Goal: Information Seeking & Learning: Check status

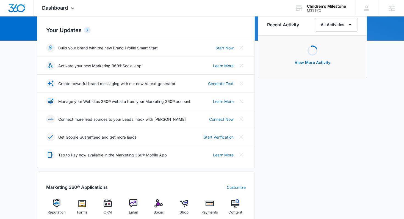
scroll to position [186, 0]
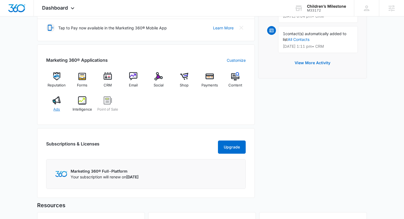
click at [57, 104] on img at bounding box center [57, 101] width 8 height 8
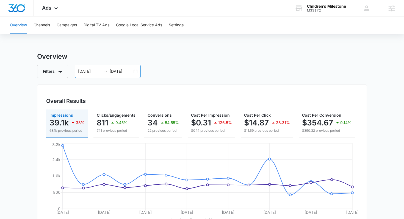
click at [125, 74] on input "10/07/2025" at bounding box center [121, 71] width 23 height 6
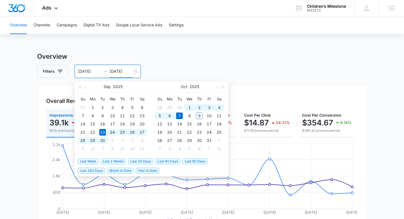
type input "10/07/2025"
click at [119, 162] on span "Last 2 Weeks" at bounding box center [113, 162] width 25 height 6
type input "09/25/2025"
type input "10/09/2025"
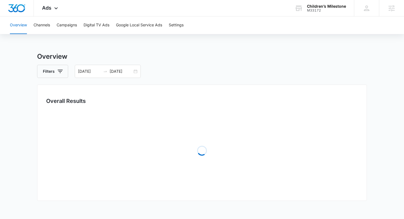
click at [234, 67] on div "Filters 09/25/2025 10/09/2025" at bounding box center [202, 71] width 330 height 13
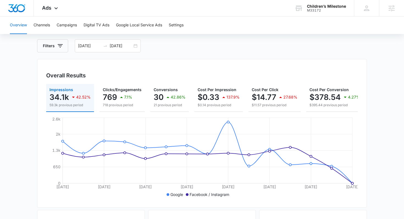
scroll to position [26, 0]
click at [157, 95] on p "30" at bounding box center [159, 97] width 10 height 9
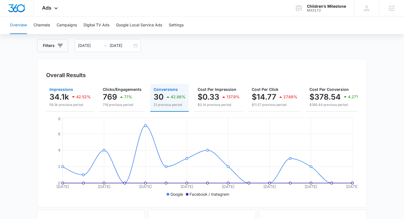
click at [64, 93] on p "34.1k" at bounding box center [59, 97] width 20 height 9
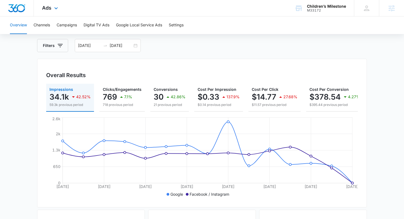
click at [56, 4] on div "Ads Apps Reputation Forms CRM Email Social Shop Payments POS Content Ads Intell…" at bounding box center [51, 8] width 34 height 16
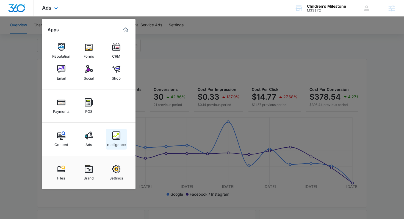
click at [115, 141] on div "Intelligence" at bounding box center [116, 143] width 20 height 7
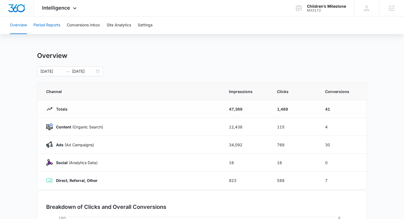
click at [53, 26] on button "Period Reports" at bounding box center [47, 25] width 27 height 18
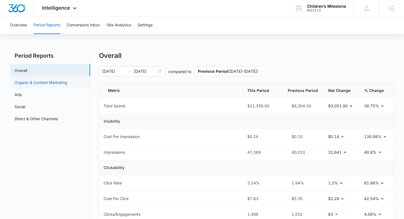
click at [58, 83] on link "Organic & Content Marketing" at bounding box center [41, 83] width 53 height 6
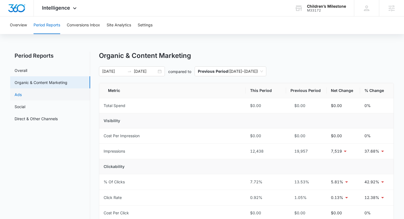
click at [22, 93] on link "Ads" at bounding box center [18, 95] width 7 height 6
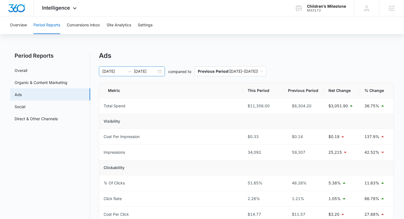
click at [144, 75] on div "09/25/2025 10/09/2025" at bounding box center [132, 72] width 66 height 10
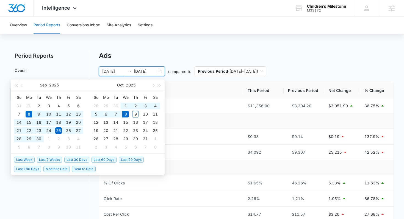
click at [82, 159] on span "Last 30 Days" at bounding box center [76, 160] width 25 height 6
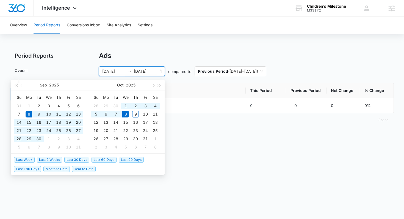
type input "[DATE]"
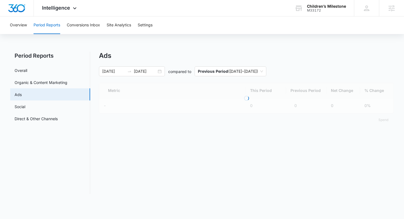
click at [241, 48] on div "Overview Period Reports Conversions Inbox Site Analytics Settings Period Report…" at bounding box center [202, 108] width 404 height 185
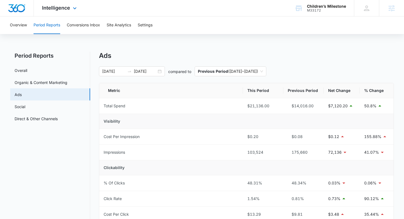
click at [66, 12] on div "Intelligence Apps Reputation Forms CRM Email Social Shop Payments POS Content A…" at bounding box center [60, 8] width 53 height 16
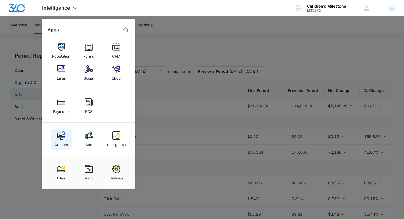
click at [62, 137] on img at bounding box center [61, 136] width 8 height 8
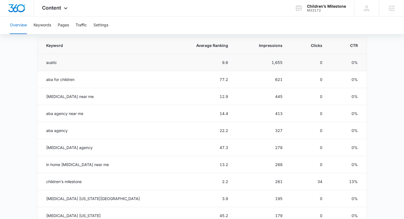
scroll to position [244, 0]
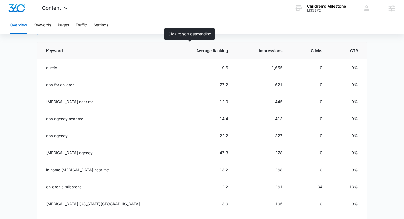
click at [202, 52] on span "Average Ranking" at bounding box center [206, 51] width 43 height 6
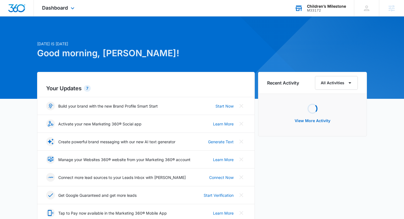
click at [321, 12] on div "Children’s Milestone M33172 Your Accounts View All" at bounding box center [321, 8] width 68 height 16
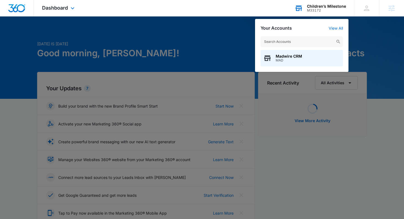
click at [307, 34] on div "Madwire CRM MAD" at bounding box center [301, 51] width 93 height 41
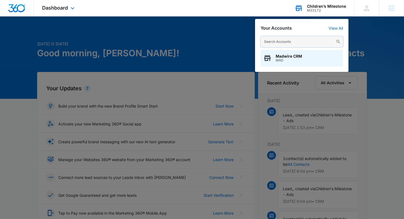
click at [307, 40] on input "text" at bounding box center [302, 41] width 82 height 11
type input "usa septic"
click at [292, 61] on span "M336804" at bounding box center [286, 61] width 21 height 4
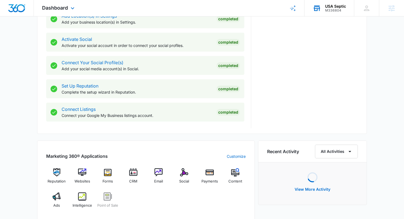
scroll to position [232, 0]
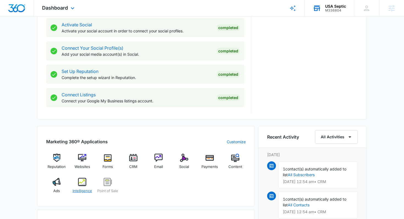
click at [79, 182] on img at bounding box center [82, 182] width 8 height 8
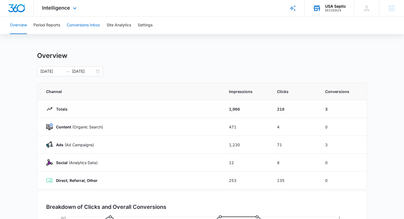
click at [82, 26] on button "Conversions Inbox" at bounding box center [83, 25] width 33 height 18
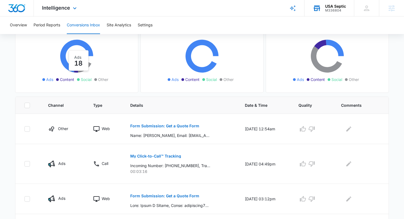
scroll to position [82, 0]
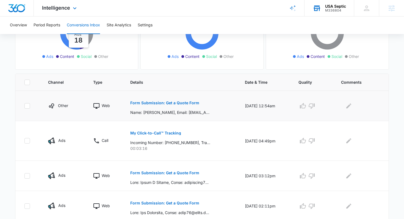
click at [141, 104] on p "Form Submission: Get a Quote Form" at bounding box center [164, 103] width 69 height 4
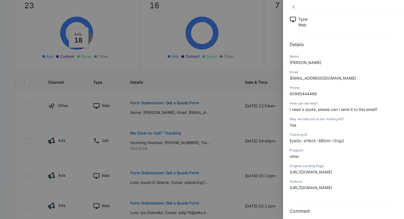
scroll to position [42, 0]
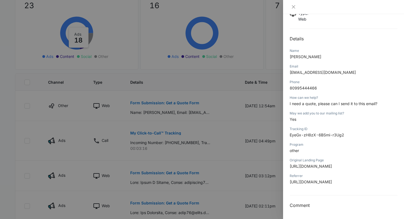
click at [322, 73] on span "barrymorgan@energyoilsandgas.com" at bounding box center [323, 72] width 66 height 5
drag, startPoint x: 322, startPoint y: 73, endPoint x: 353, endPoint y: 73, distance: 30.8
click at [353, 73] on span "barrymorgan@energyoilsandgas.com" at bounding box center [323, 72] width 66 height 5
copy span "energyoilsandgas.com"
click at [156, 65] on div at bounding box center [202, 109] width 404 height 219
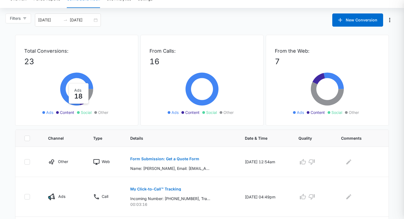
scroll to position [0, 0]
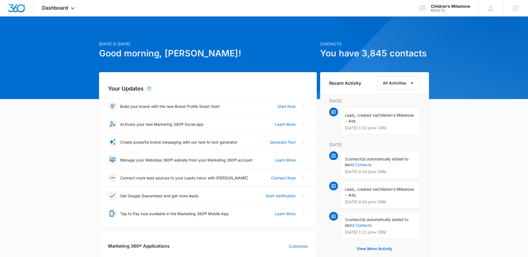
scroll to position [171, 0]
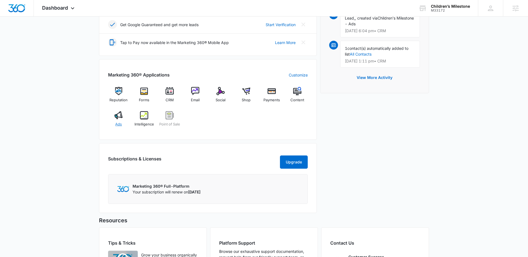
click at [121, 119] on img at bounding box center [118, 115] width 8 height 8
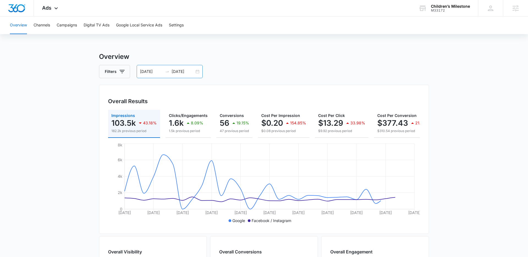
click at [189, 68] on input "10/08/2025" at bounding box center [183, 71] width 23 height 6
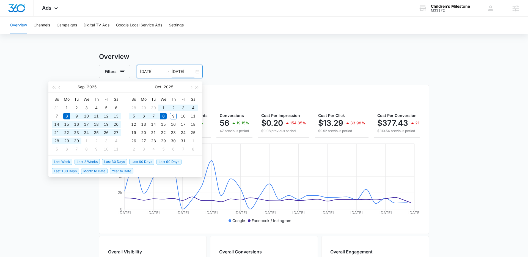
type input "10/08/2025"
click at [173, 164] on span "Last 90 Days" at bounding box center [168, 162] width 25 height 6
type input "07/11/2025"
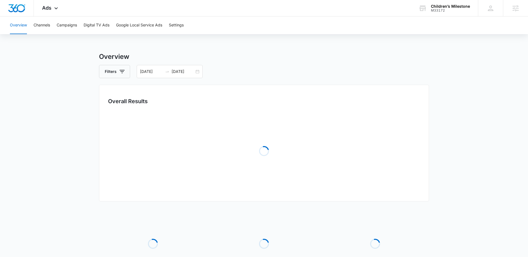
click at [236, 96] on div "Overall Results Loading" at bounding box center [264, 143] width 330 height 117
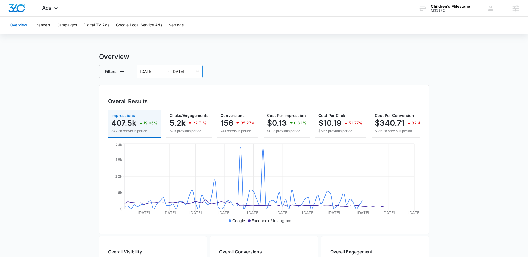
click at [180, 73] on input "10/09/2025" at bounding box center [183, 71] width 23 height 6
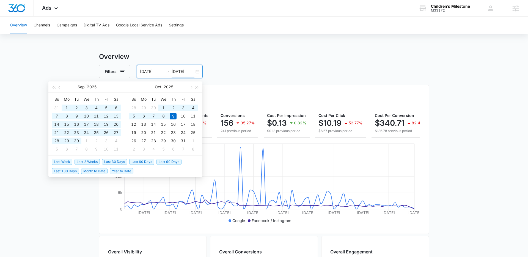
type input "10/09/2025"
click at [115, 163] on span "Last 30 Days" at bounding box center [114, 162] width 25 height 6
type input "09/09/2025"
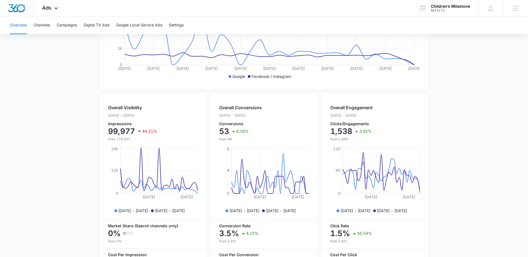
scroll to position [190, 0]
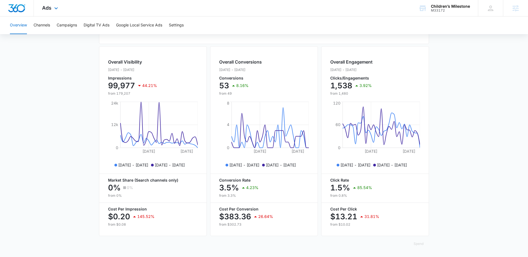
click at [46, 2] on div "Ads Apps Reputation Forms CRM Email Social Shop Payments POS Content Ads Intell…" at bounding box center [51, 8] width 34 height 16
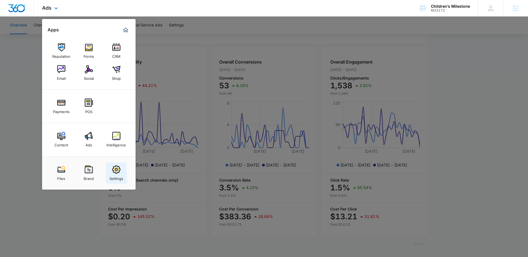
click at [123, 168] on link "Settings" at bounding box center [116, 173] width 21 height 21
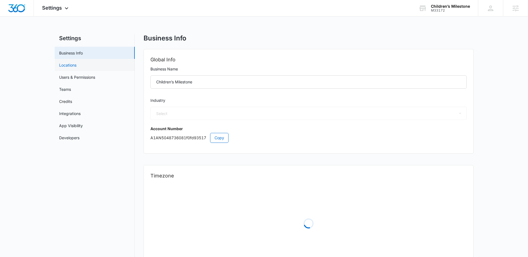
select select "19"
select select "US"
select select "America/New_York"
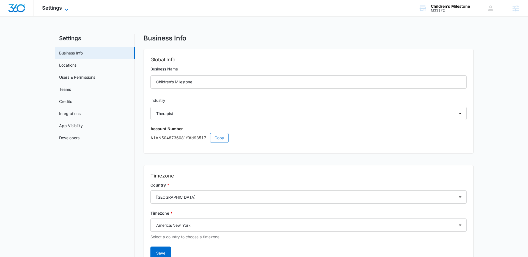
click at [65, 5] on div "Settings Apps Reputation Forms CRM Email Social Shop Payments POS Content Ads I…" at bounding box center [56, 8] width 44 height 16
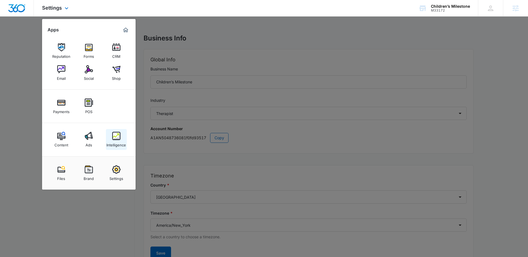
click at [111, 131] on link "Intelligence" at bounding box center [116, 139] width 21 height 21
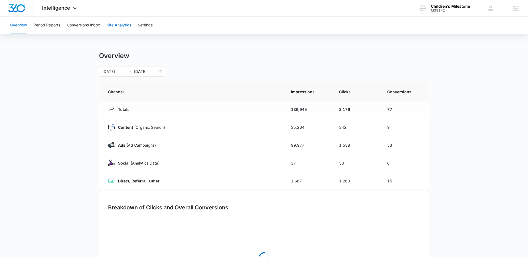
click at [121, 21] on button "Site Analytics" at bounding box center [119, 25] width 24 height 18
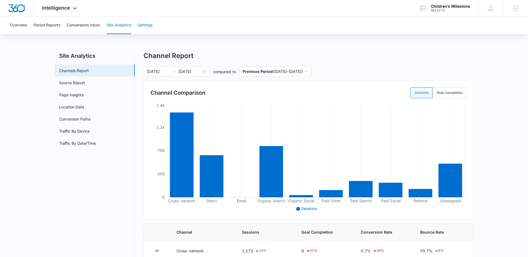
click at [152, 26] on button "Settings" at bounding box center [145, 25] width 15 height 18
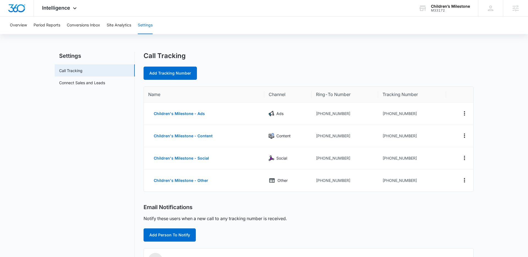
click at [293, 40] on div "Overview Period Reports Conversions Inbox Site Analytics Settings Settings Call…" at bounding box center [264, 219] width 528 height 406
click at [125, 22] on button "Site Analytics" at bounding box center [119, 25] width 24 height 18
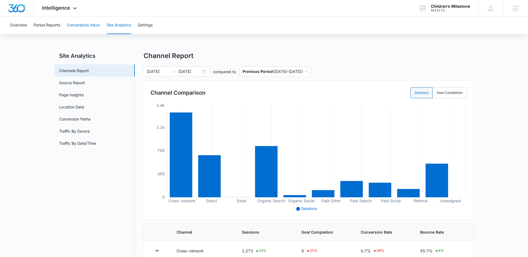
click at [79, 26] on button "Conversions Inbox" at bounding box center [83, 25] width 33 height 18
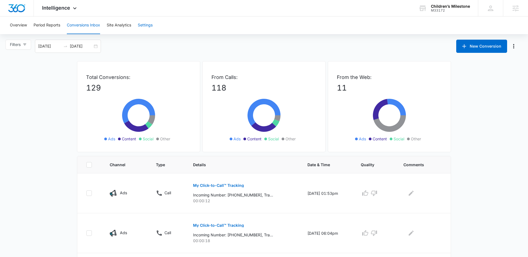
click at [142, 25] on button "Settings" at bounding box center [145, 25] width 15 height 18
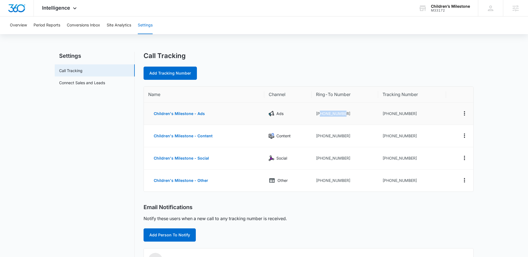
drag, startPoint x: 319, startPoint y: 114, endPoint x: 346, endPoint y: 114, distance: 27.5
click at [346, 114] on td "+12407992630" at bounding box center [345, 114] width 67 height 22
copy td "2407992630"
click at [335, 112] on td "+12407992630" at bounding box center [345, 114] width 67 height 22
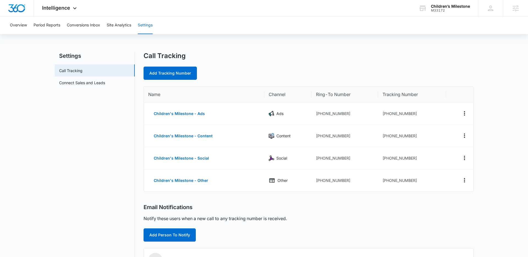
click at [318, 67] on div "Add Tracking Number" at bounding box center [309, 73] width 330 height 13
click at [121, 26] on button "Site Analytics" at bounding box center [119, 25] width 24 height 18
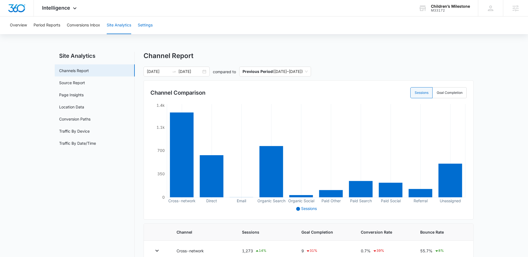
click at [147, 19] on button "Settings" at bounding box center [145, 25] width 15 height 18
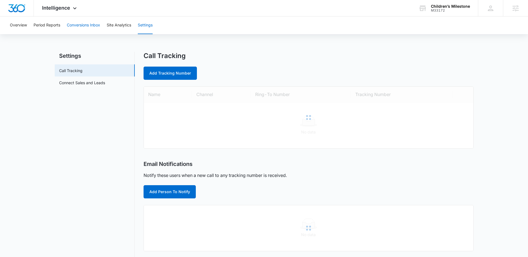
click at [91, 22] on button "Conversions Inbox" at bounding box center [83, 25] width 33 height 18
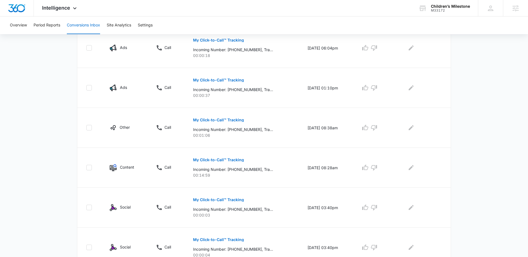
scroll to position [185, 0]
click at [225, 158] on button "My Click-to-Call™ Tracking" at bounding box center [218, 159] width 51 height 13
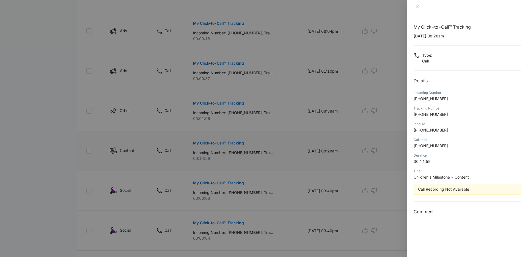
scroll to position [200, 0]
click at [79, 116] on div at bounding box center [264, 128] width 528 height 257
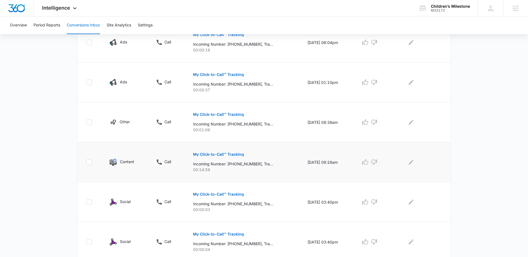
scroll to position [179, 0]
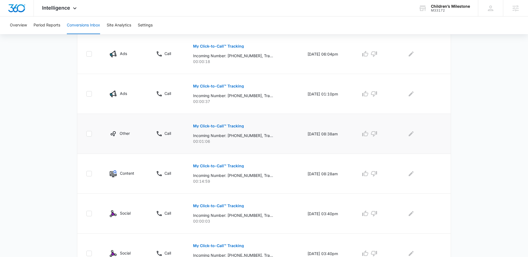
click at [232, 128] on button "My Click-to-Call™ Tracking" at bounding box center [218, 125] width 51 height 13
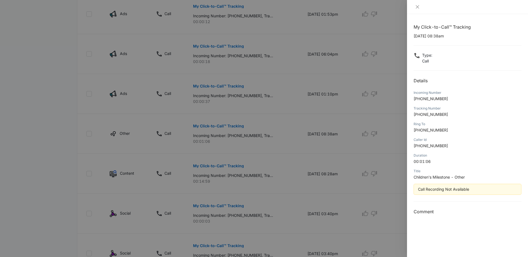
click at [73, 101] on div at bounding box center [264, 128] width 528 height 257
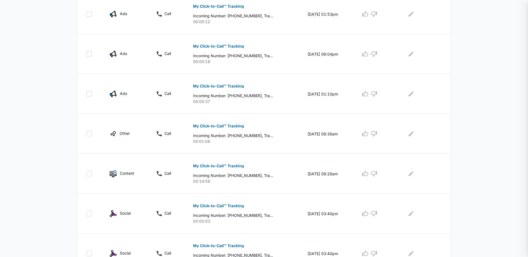
scroll to position [0, 0]
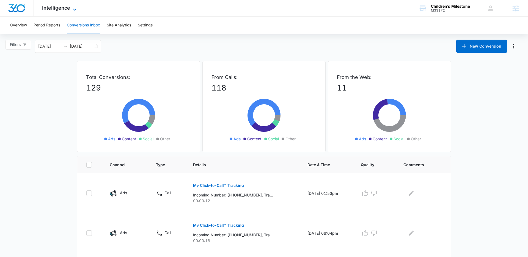
click at [68, 9] on span "Intelligence" at bounding box center [56, 8] width 28 height 6
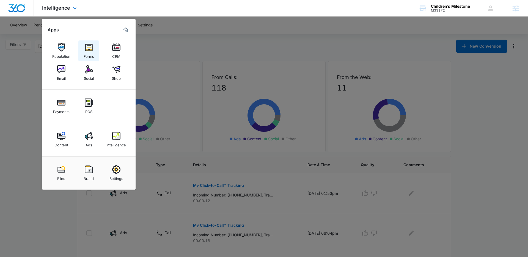
click at [89, 50] on img at bounding box center [89, 47] width 8 height 8
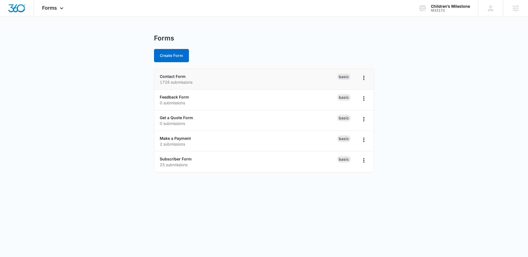
click at [170, 81] on p "1728 submissions" at bounding box center [248, 82] width 177 height 6
click at [170, 77] on link "Contact Form" at bounding box center [173, 76] width 26 height 5
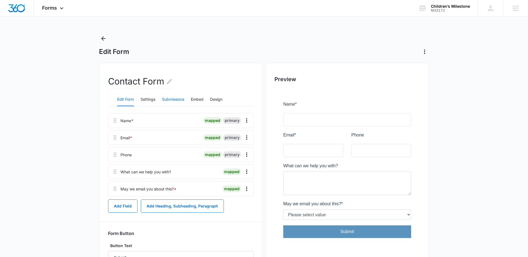
click at [168, 99] on button "Submissions" at bounding box center [173, 99] width 22 height 13
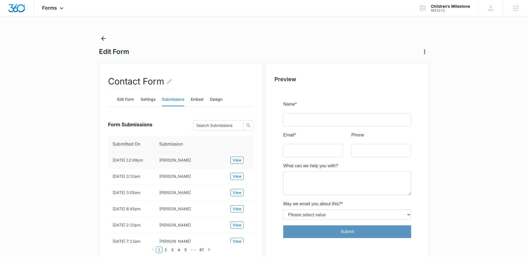
click at [244, 158] on td "View" at bounding box center [239, 160] width 27 height 16
click at [240, 159] on span "View" at bounding box center [237, 160] width 9 height 6
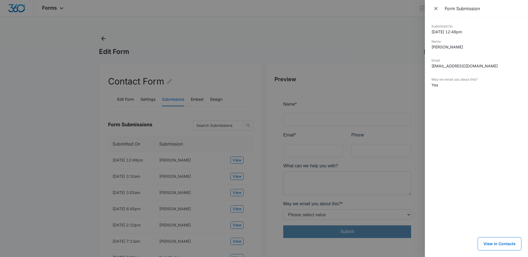
click at [231, 213] on div at bounding box center [264, 128] width 528 height 257
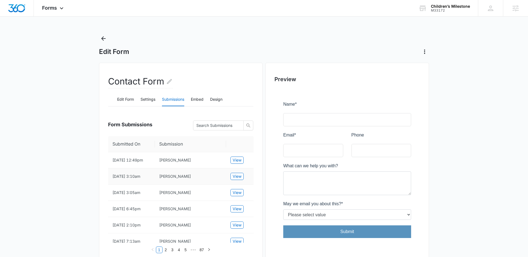
click at [246, 179] on td "View" at bounding box center [239, 176] width 27 height 16
click at [243, 180] on button "View" at bounding box center [236, 176] width 13 height 7
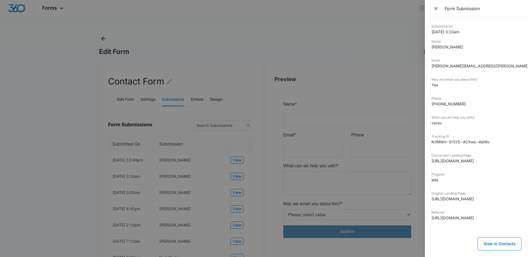
click at [252, 200] on div at bounding box center [264, 128] width 528 height 257
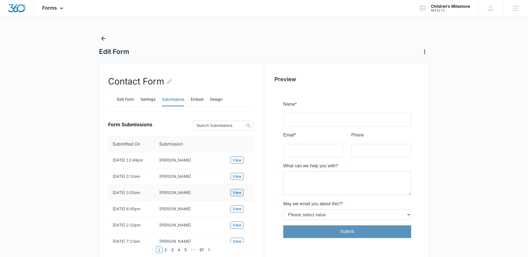
click at [231, 196] on button "View" at bounding box center [236, 192] width 13 height 7
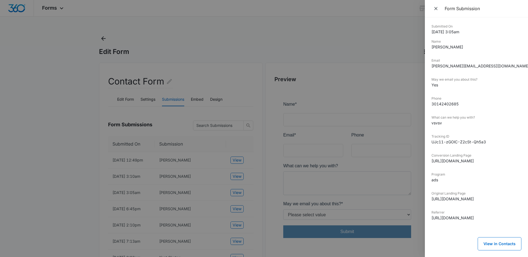
click at [240, 214] on div at bounding box center [264, 128] width 528 height 257
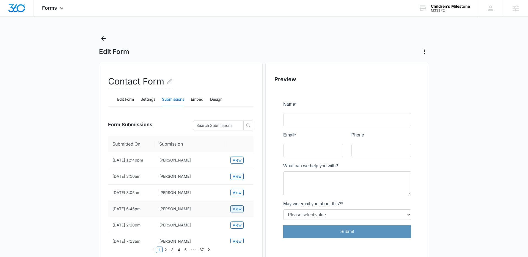
click at [240, 212] on span "View" at bounding box center [237, 209] width 9 height 6
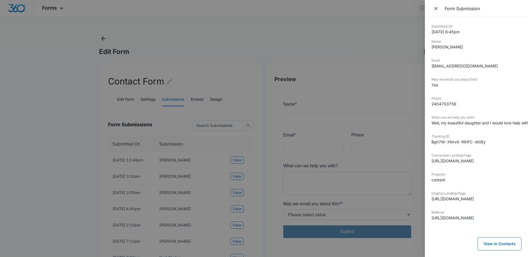
click at [253, 214] on div at bounding box center [264, 128] width 528 height 257
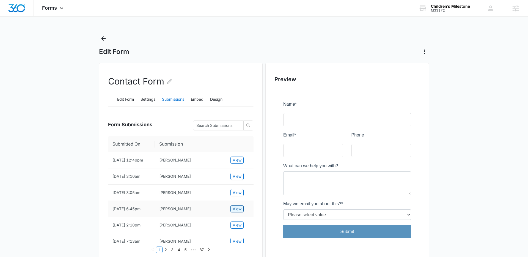
click at [237, 212] on span "View" at bounding box center [237, 209] width 9 height 6
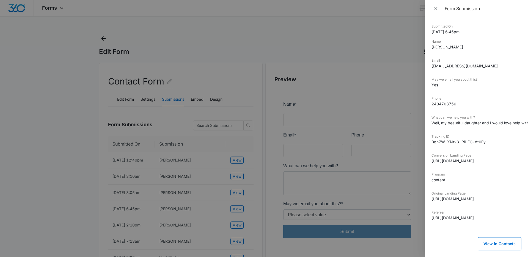
click at [398, 68] on dd "tanekajackson73@gmail.com" at bounding box center [476, 66] width 90 height 6
click at [398, 121] on dd "Well, my beautiful daughter and I would love help with both of our communicatio…" at bounding box center [476, 123] width 90 height 6
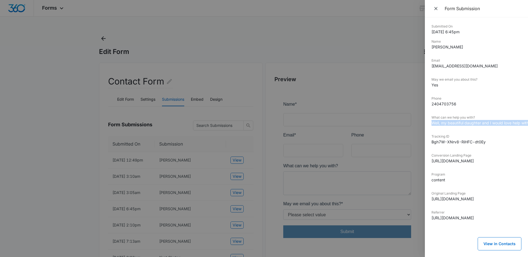
click at [398, 121] on dd "Well, my beautiful daughter and I would love help with both of our communicatio…" at bounding box center [476, 123] width 90 height 6
copy dd "Well, my beautiful daughter and I would love help with both of our communicatio…"
click at [79, 138] on div at bounding box center [264, 128] width 528 height 257
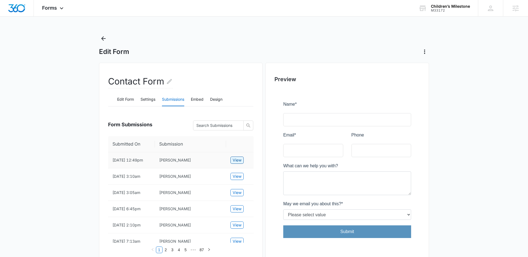
click at [239, 163] on span "View" at bounding box center [237, 160] width 9 height 6
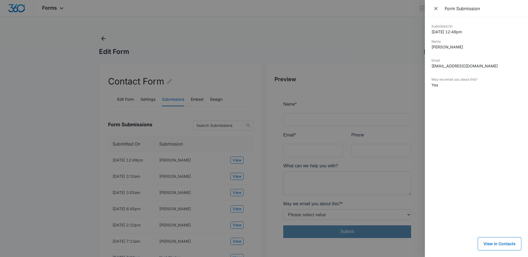
click at [247, 63] on div at bounding box center [264, 128] width 528 height 257
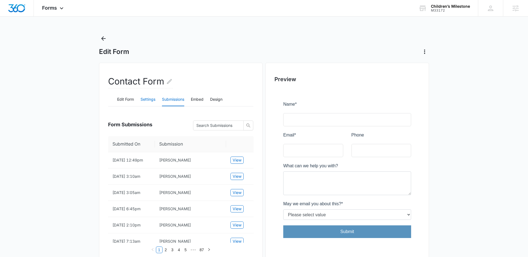
click at [149, 100] on button "Settings" at bounding box center [148, 99] width 15 height 13
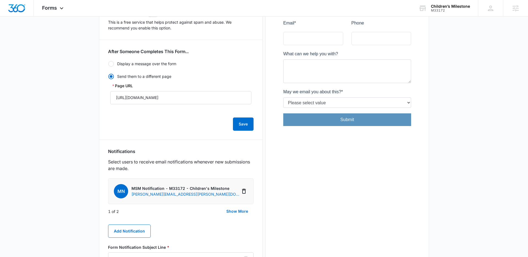
scroll to position [122, 0]
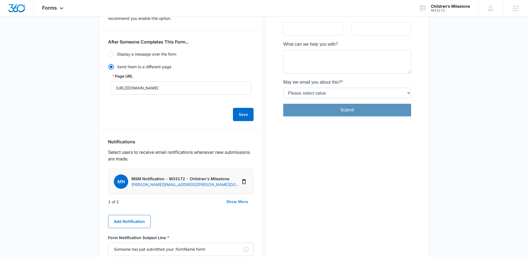
click at [233, 200] on button "Show More" at bounding box center [237, 201] width 33 height 13
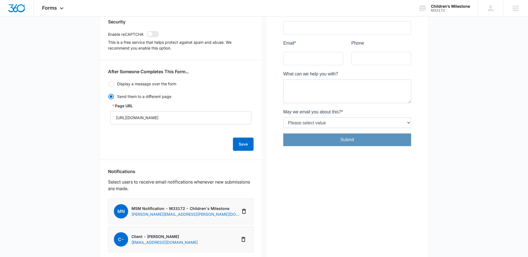
scroll to position [0, 0]
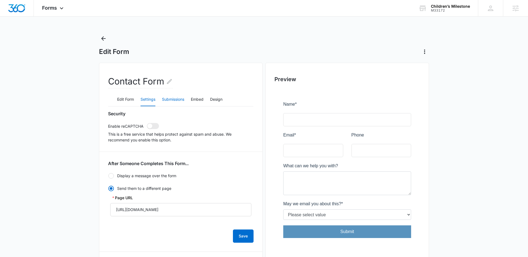
click at [167, 103] on button "Submissions" at bounding box center [173, 99] width 22 height 13
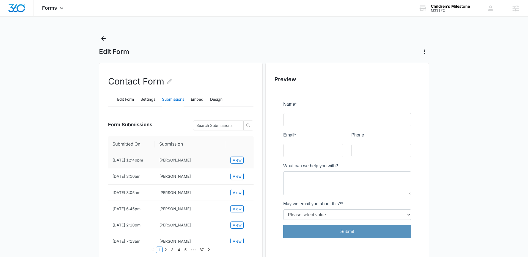
click at [246, 165] on td "View" at bounding box center [239, 160] width 27 height 16
click at [239, 163] on span "View" at bounding box center [237, 160] width 9 height 6
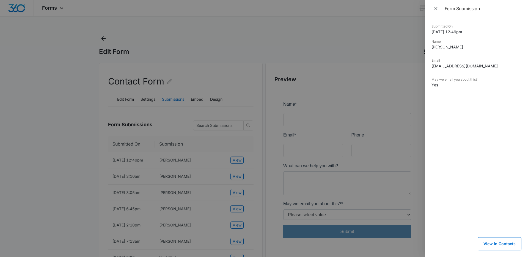
click at [398, 63] on dd "kayoliver80@gmail.com" at bounding box center [476, 66] width 90 height 6
copy dd "kayoliver80@gmail.com"
click at [145, 105] on div at bounding box center [264, 128] width 528 height 257
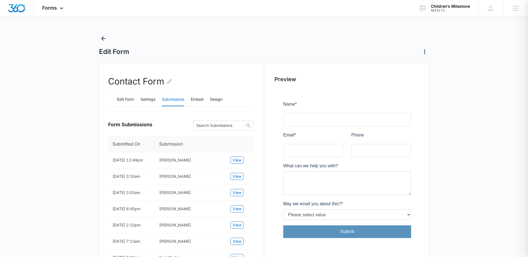
click at [145, 101] on div at bounding box center [264, 128] width 528 height 257
click at [146, 101] on button "Settings" at bounding box center [148, 99] width 15 height 13
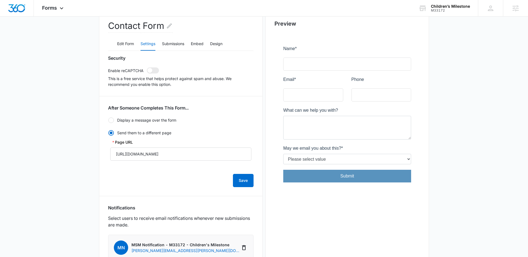
scroll to position [128, 0]
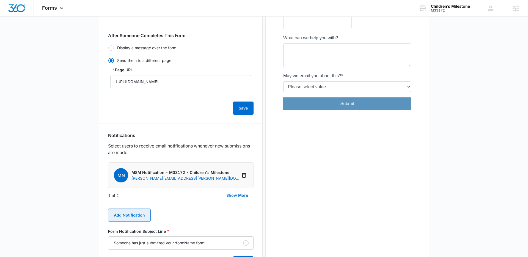
click at [137, 213] on button "Add Notification" at bounding box center [129, 214] width 43 height 13
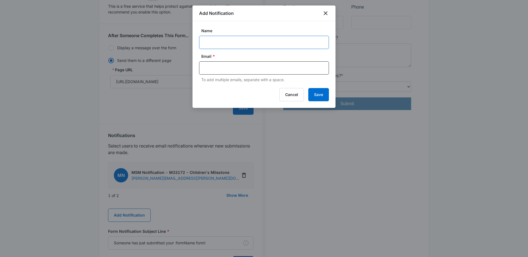
click at [260, 41] on input "Name" at bounding box center [264, 42] width 130 height 13
paste input "EdwardKamaraCEO@childrensmilestone.org"
type input "EdwardKamaraCEO@childrensmilestone.org"
click at [219, 67] on input "text" at bounding box center [264, 68] width 119 height 8
paste input "EdwardKamaraCEO@childrensmilestone.org"
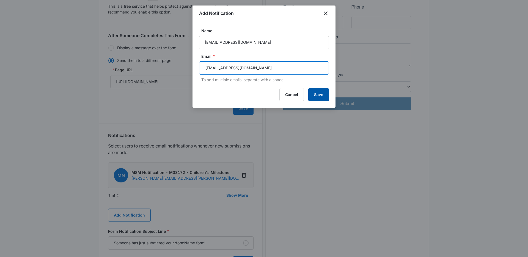
type input "EdwardKamaraCEO@childrensmilestone.org"
click at [314, 93] on button "Save" at bounding box center [318, 94] width 21 height 13
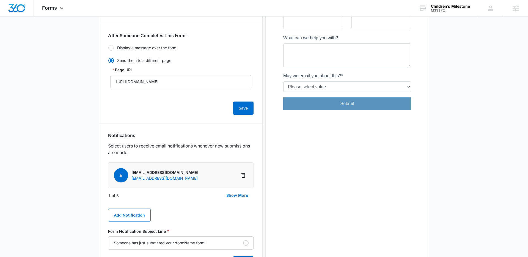
click at [288, 158] on div "Preview" at bounding box center [347, 140] width 164 height 411
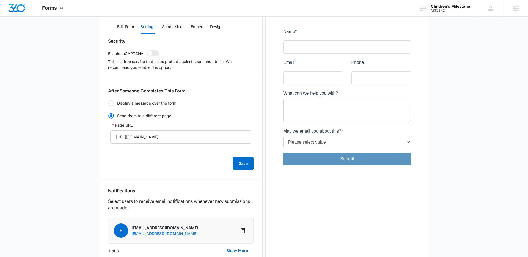
scroll to position [0, 0]
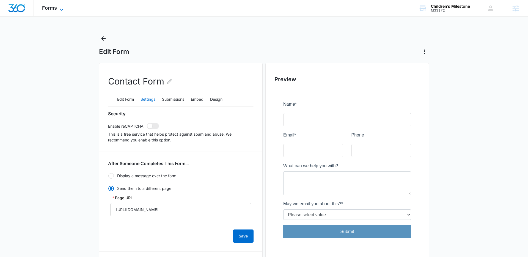
click at [60, 10] on icon at bounding box center [61, 9] width 7 height 7
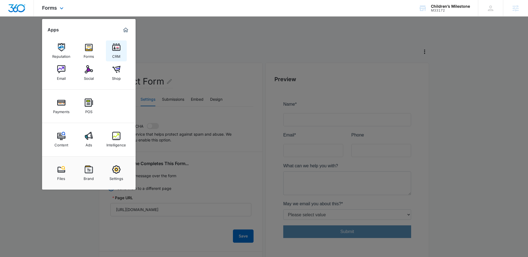
click at [111, 53] on link "CRM" at bounding box center [116, 50] width 21 height 21
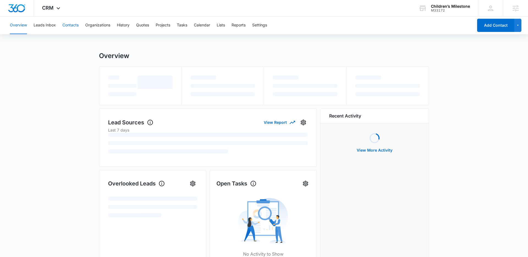
click at [73, 20] on button "Contacts" at bounding box center [70, 25] width 16 height 18
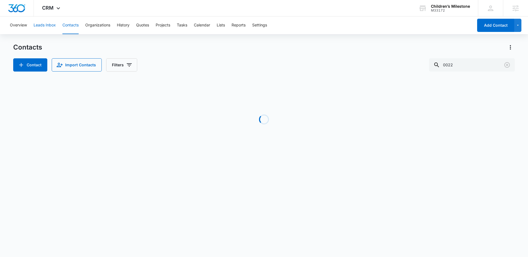
click at [52, 18] on button "Leads Inbox" at bounding box center [45, 25] width 22 height 18
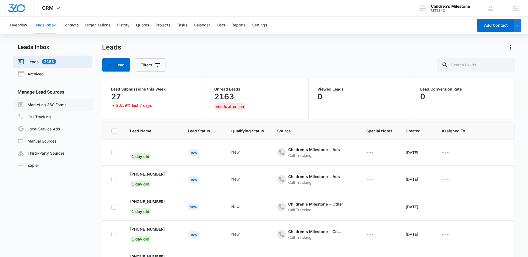
click at [66, 107] on link "Marketing 360 Forms" at bounding box center [42, 104] width 49 height 7
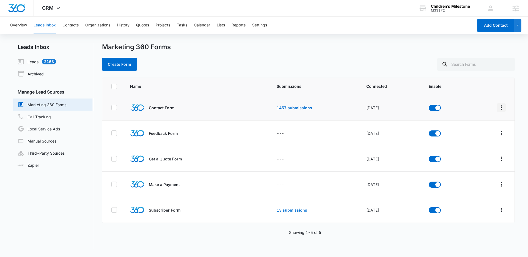
click at [398, 103] on button "Overflow Menu" at bounding box center [501, 107] width 9 height 9
click at [300, 107] on link "1457 submissions" at bounding box center [294, 107] width 35 height 5
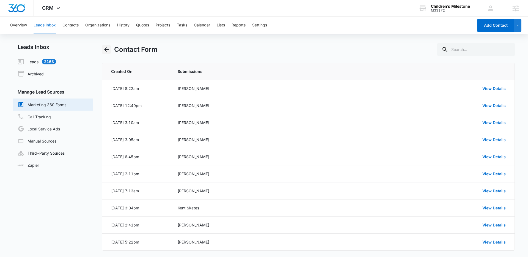
click at [107, 49] on icon "Back" at bounding box center [106, 49] width 7 height 7
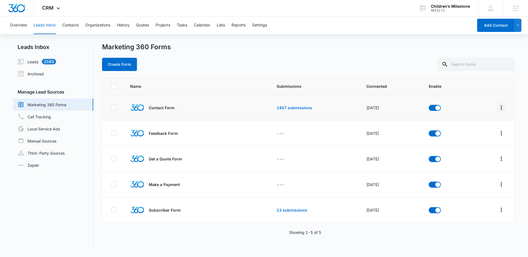
click at [398, 107] on icon "Overflow Menu" at bounding box center [501, 107] width 1 height 4
click at [398, 105] on td "Rename Duplicate Field Mapping Submission Rules Delete" at bounding box center [492, 108] width 45 height 26
click at [115, 105] on icon at bounding box center [114, 107] width 5 height 5
click at [111, 108] on input "checkbox" at bounding box center [111, 108] width 0 height 0
checkbox input "true"
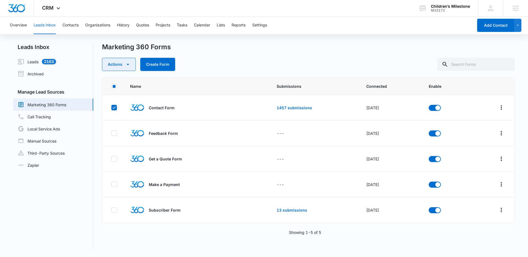
click at [118, 67] on button "Actions" at bounding box center [119, 64] width 34 height 13
click at [225, 53] on div "Marketing 360 Forms Actions Submission Rules Delete Create Form" at bounding box center [308, 57] width 413 height 28
click at [47, 8] on span "CRM" at bounding box center [48, 8] width 12 height 6
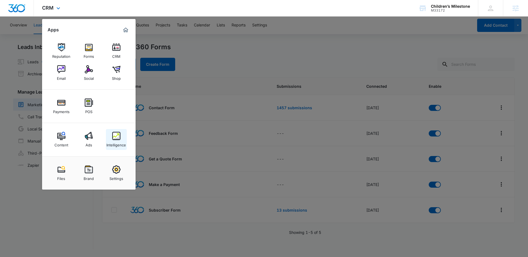
click at [114, 138] on img at bounding box center [116, 136] width 8 height 8
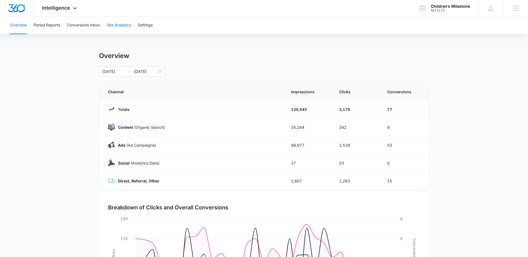
click at [120, 29] on button "Site Analytics" at bounding box center [119, 25] width 24 height 18
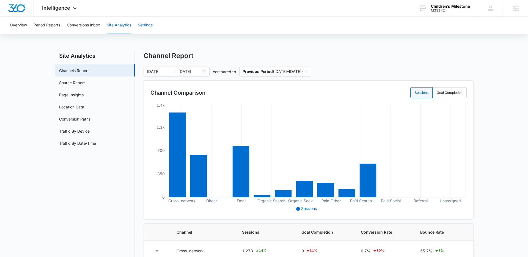
click at [148, 26] on button "Settings" at bounding box center [145, 25] width 15 height 18
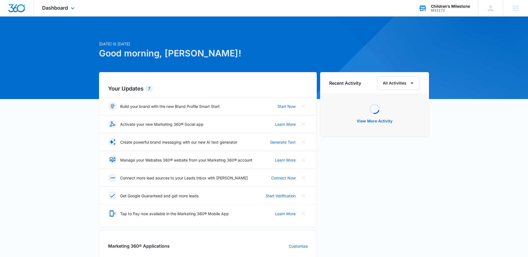
click at [440, 15] on div "Children’s Milestone M33172 Your Accounts View All" at bounding box center [444, 8] width 68 height 16
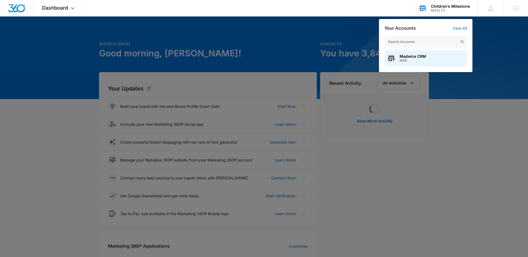
click at [422, 39] on input "text" at bounding box center [425, 41] width 82 height 11
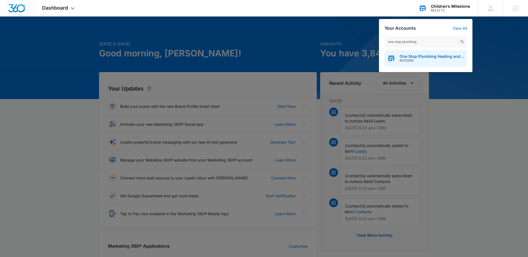
type input "one stop plumbing"
click at [420, 59] on span "M312580" at bounding box center [432, 61] width 65 height 4
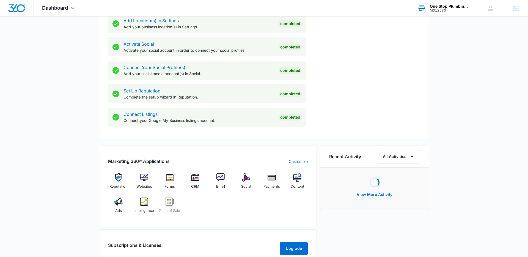
scroll to position [293, 0]
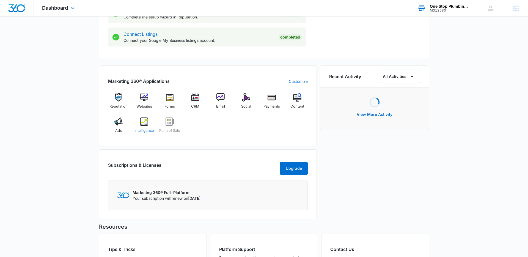
click at [146, 126] on div "Intelligence" at bounding box center [144, 127] width 21 height 20
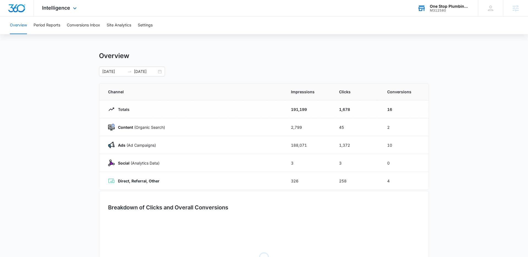
click at [71, 13] on div "Intelligence Apps Reputation Websites Forms CRM Email Social Payments POS Conte…" at bounding box center [60, 8] width 53 height 16
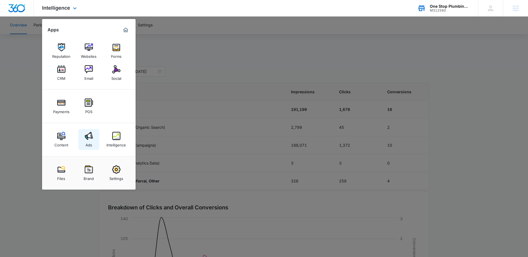
click at [94, 138] on link "Ads" at bounding box center [88, 139] width 21 height 21
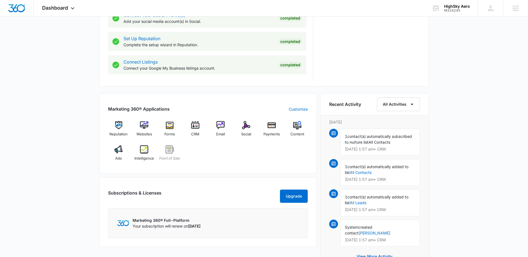
scroll to position [320, 0]
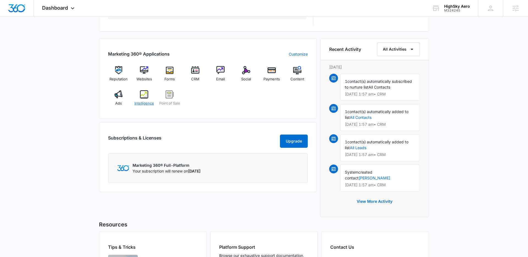
click at [151, 103] on span "Intelligence" at bounding box center [144, 103] width 20 height 5
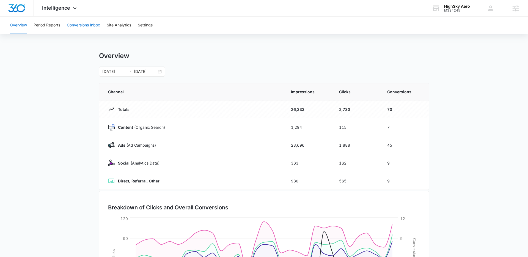
click at [72, 23] on button "Conversions Inbox" at bounding box center [83, 25] width 33 height 18
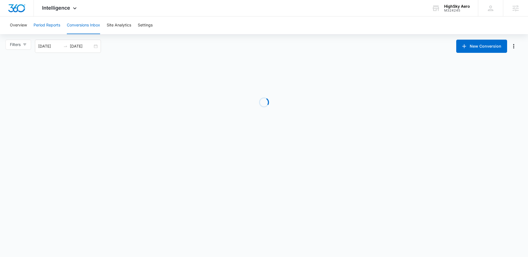
click at [55, 24] on button "Period Reports" at bounding box center [47, 25] width 27 height 18
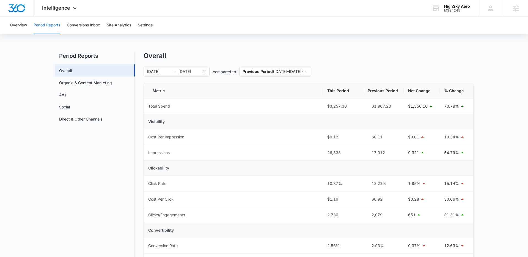
click at [190, 80] on div "Overall 09/01/2025 10/01/2025 compared to Previous Period ( 08/01/2025 – 08/31/…" at bounding box center [309, 260] width 330 height 417
click at [190, 74] on input "[DATE]" at bounding box center [189, 71] width 23 height 6
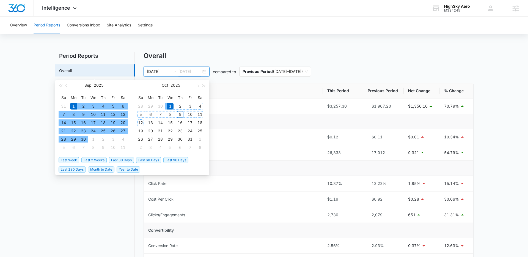
type input "[DATE]"
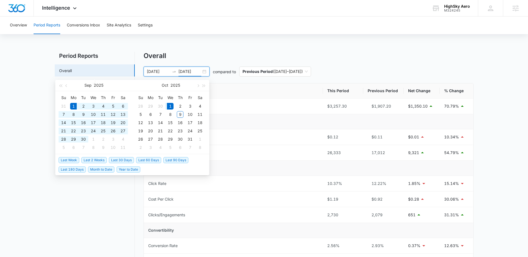
click at [129, 156] on li "Last 30 Days" at bounding box center [122, 159] width 27 height 9
click at [129, 158] on span "Last 30 Days" at bounding box center [121, 160] width 25 height 6
type input "09/08/2025"
type input "[DATE]"
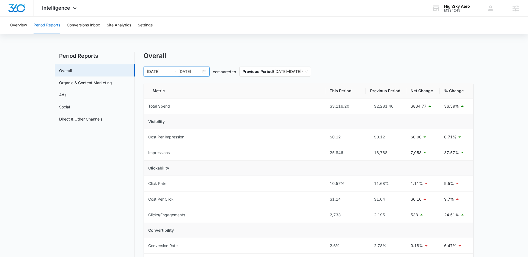
click at [335, 42] on div "Overview Period Reports Conversions Inbox Site Analytics Settings Period Report…" at bounding box center [264, 249] width 528 height 466
click at [112, 83] on link "Organic & Content Marketing" at bounding box center [85, 83] width 53 height 6
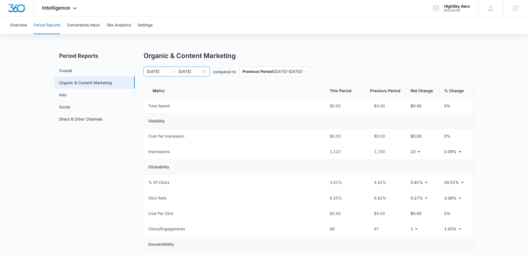
click at [194, 70] on input "[DATE]" at bounding box center [189, 71] width 23 height 6
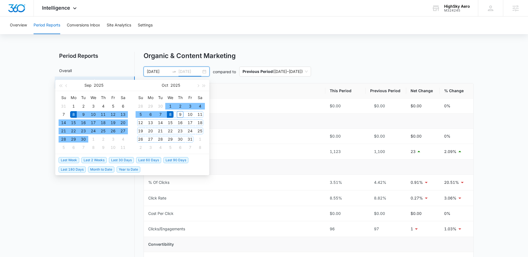
type input "[DATE]"
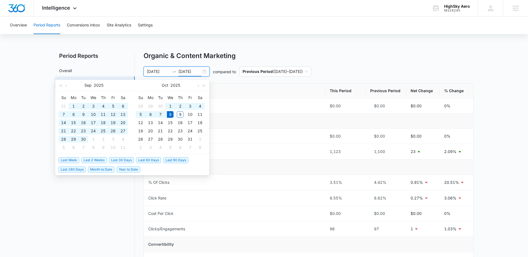
click at [183, 158] on span "Last 90 Days" at bounding box center [175, 160] width 25 height 6
type input "07/10/2025"
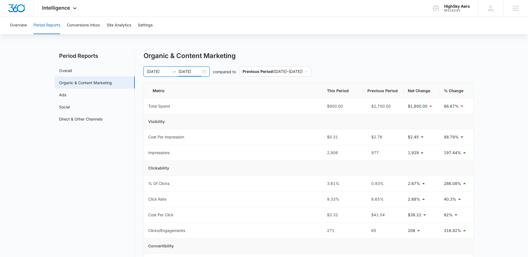
click at [190, 73] on input "[DATE]" at bounding box center [189, 71] width 23 height 6
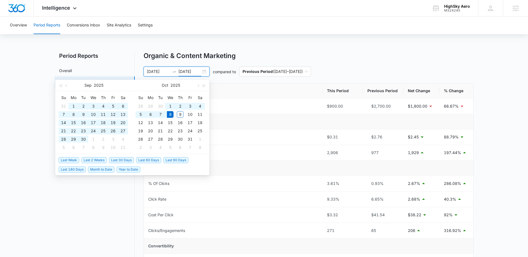
click at [129, 163] on li "Last 30 Days" at bounding box center [122, 159] width 27 height 9
type input "[DATE]"
click at [130, 159] on span "Last 30 Days" at bounding box center [121, 160] width 25 height 6
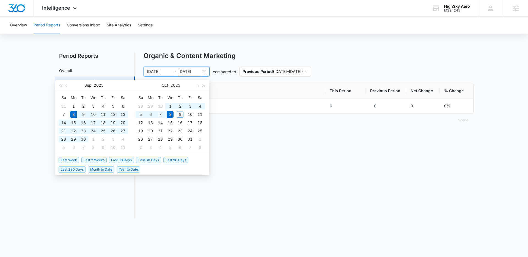
type input "09/08/2025"
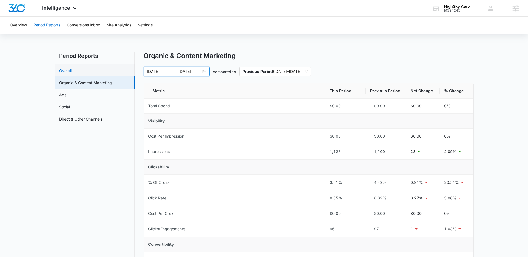
click at [72, 70] on link "Overall" at bounding box center [65, 71] width 13 height 6
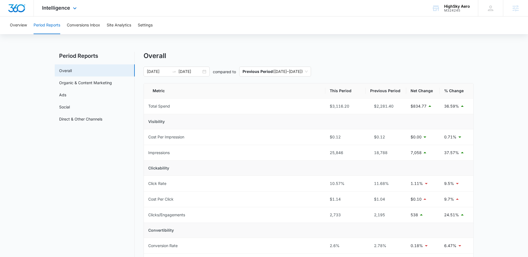
click at [81, 9] on div "Intelligence Apps Reputation Websites Forms CRM Email Social Payments POS Conte…" at bounding box center [60, 8] width 53 height 16
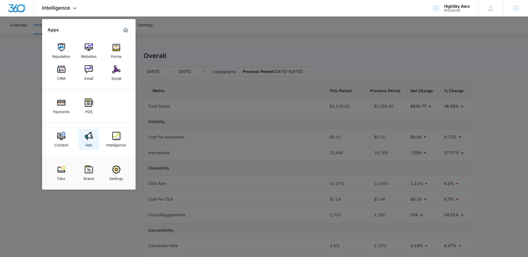
click at [89, 134] on img at bounding box center [89, 136] width 8 height 8
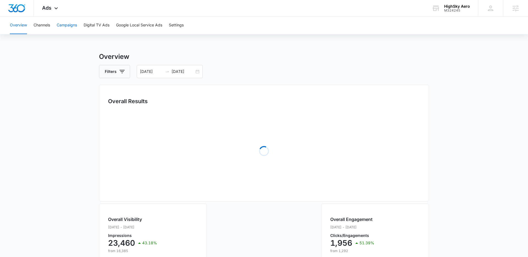
click at [63, 29] on button "Campaigns" at bounding box center [67, 25] width 20 height 18
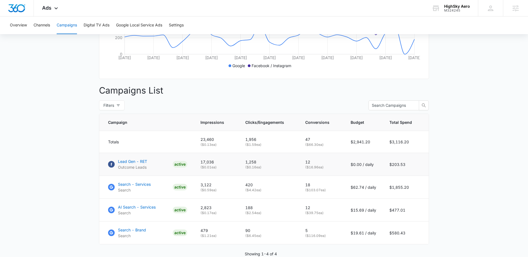
scroll to position [181, 0]
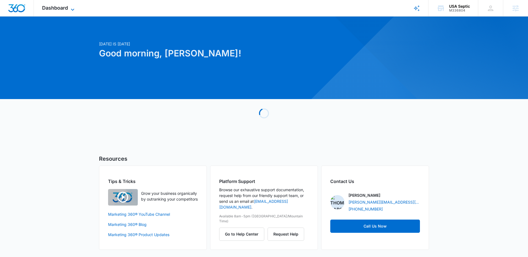
click at [53, 9] on span "Dashboard" at bounding box center [55, 8] width 26 height 6
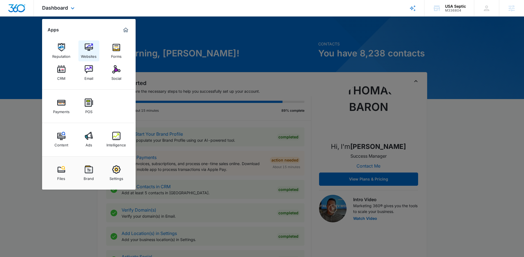
click at [91, 53] on div "Websites" at bounding box center [89, 54] width 16 height 7
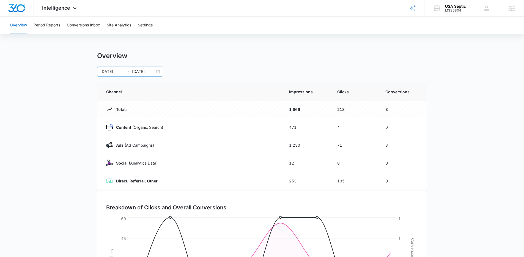
click at [150, 70] on input "[DATE]" at bounding box center [143, 71] width 23 height 6
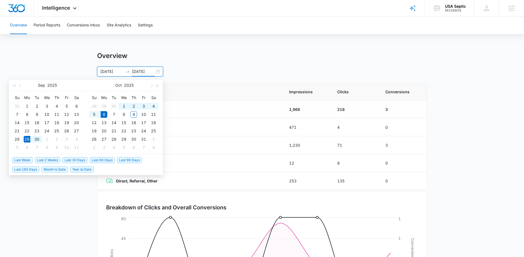
click at [265, 64] on div "Overview [DATE] [DATE] [DATE] Su Mo Tu We Th Fr Sa 31 1 2 3 4 5 6 7 8 9 10 11 1…" at bounding box center [262, 64] width 330 height 25
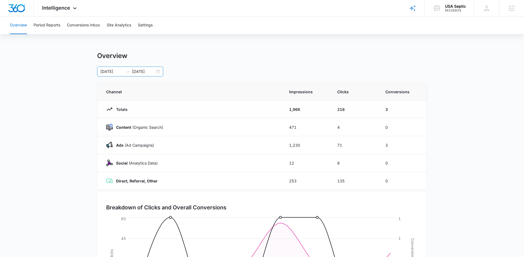
click at [138, 71] on input "[DATE]" at bounding box center [143, 71] width 23 height 6
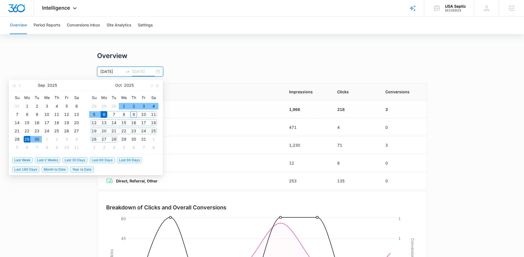
type input "[DATE]"
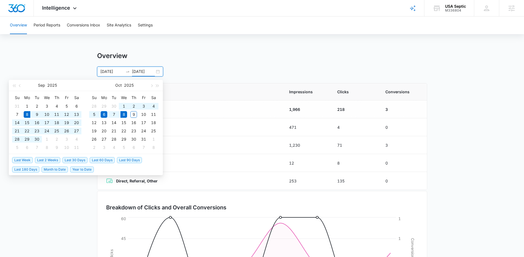
click at [78, 158] on span "Last 30 Days" at bounding box center [74, 160] width 25 height 6
type input "[DATE]"
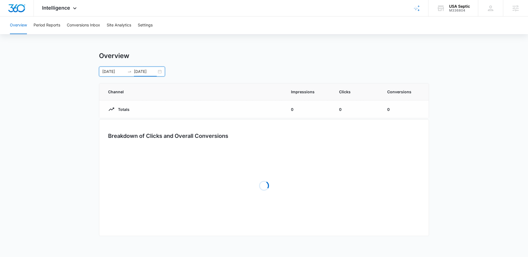
click at [262, 42] on div "Overview Period Reports Conversions Inbox Site Analytics Settings Overview 09/0…" at bounding box center [264, 129] width 528 height 227
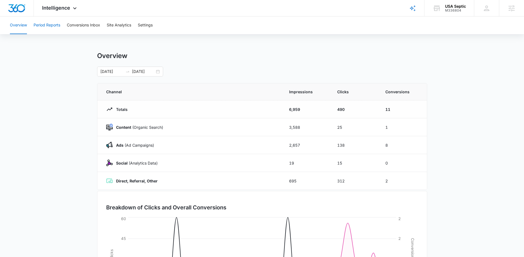
click at [40, 26] on button "Period Reports" at bounding box center [47, 25] width 27 height 18
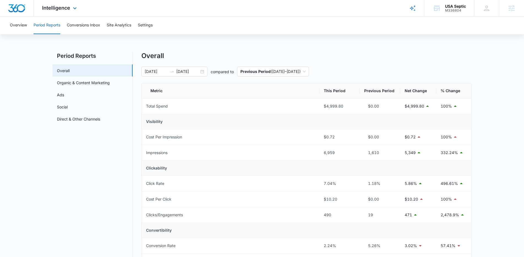
click at [67, 2] on div "Intelligence Apps Reputation Websites Forms CRM Email Social Payments POS Conte…" at bounding box center [60, 8] width 53 height 16
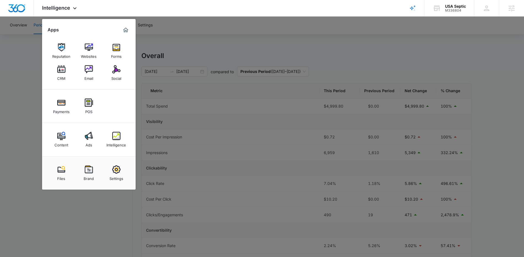
click at [208, 48] on div at bounding box center [262, 128] width 524 height 257
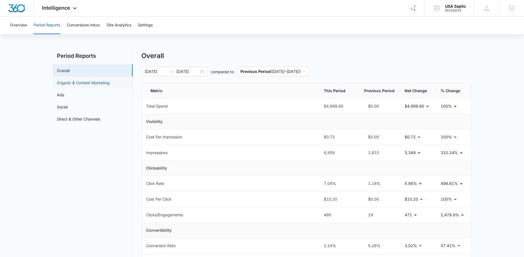
click at [66, 85] on link "Organic & Content Marketing" at bounding box center [83, 83] width 53 height 6
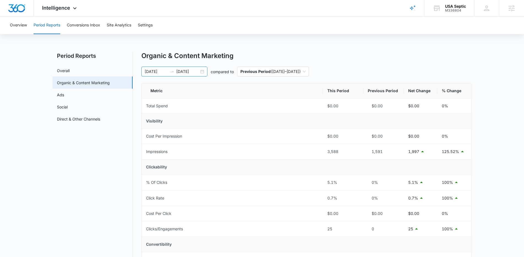
click at [177, 72] on input "[DATE]" at bounding box center [187, 71] width 23 height 6
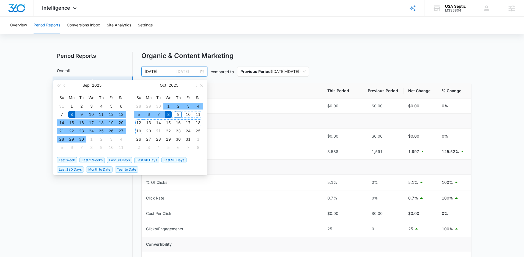
type input "[DATE]"
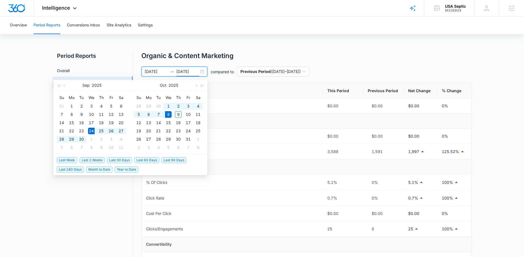
click at [95, 160] on span "Last 2 Weeks" at bounding box center [91, 160] width 25 height 6
type input "09/24/2025"
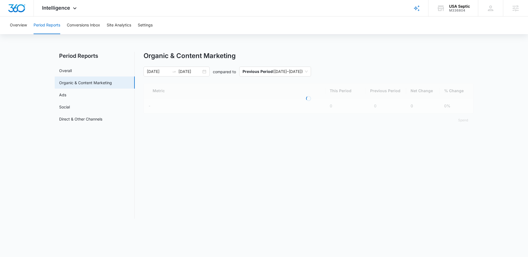
click at [371, 54] on div "Organic & Content Marketing" at bounding box center [309, 56] width 330 height 8
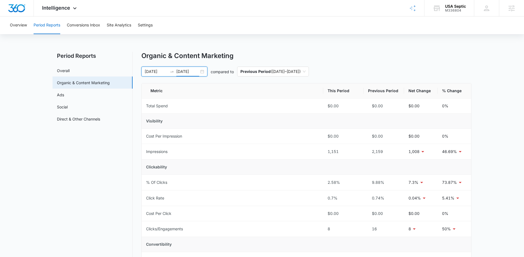
drag, startPoint x: 187, startPoint y: 72, endPoint x: 157, endPoint y: 89, distance: 34.2
click at [187, 72] on input "[DATE]" at bounding box center [187, 71] width 23 height 6
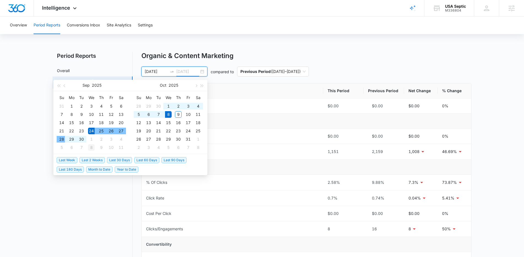
type input "[DATE]"
click at [72, 162] on span "Last Week" at bounding box center [67, 160] width 21 height 6
type input "[DATE]"
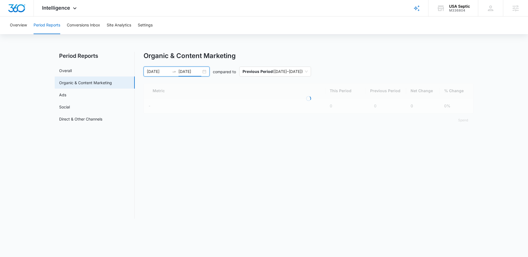
click at [364, 48] on div "Overview Period Reports Conversions Inbox Site Analytics Settings Period Report…" at bounding box center [264, 120] width 528 height 209
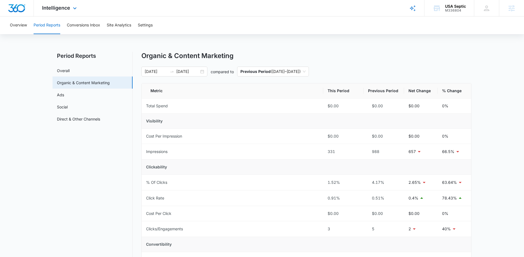
click at [54, 4] on div "Intelligence Apps Reputation Websites Forms CRM Email Social Payments POS Conte…" at bounding box center [60, 8] width 53 height 16
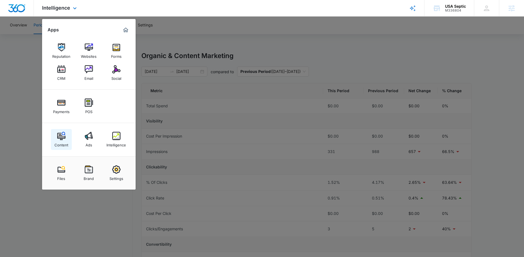
click at [62, 144] on div "Content" at bounding box center [61, 143] width 14 height 7
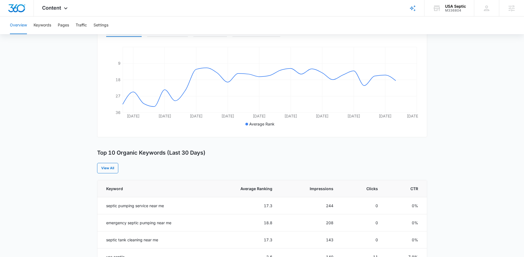
scroll to position [203, 0]
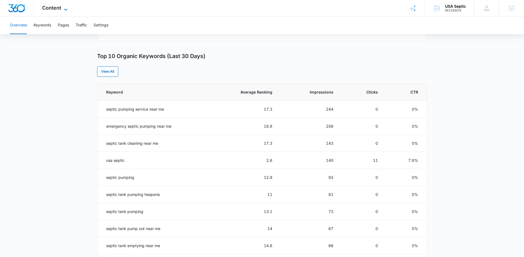
click at [63, 10] on icon at bounding box center [65, 9] width 7 height 7
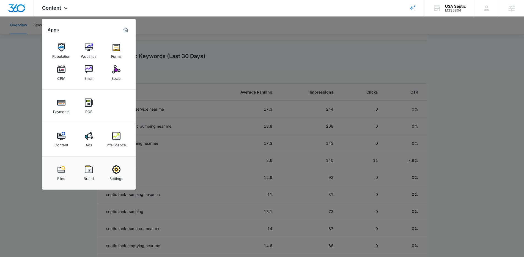
click at [229, 56] on div at bounding box center [262, 128] width 524 height 257
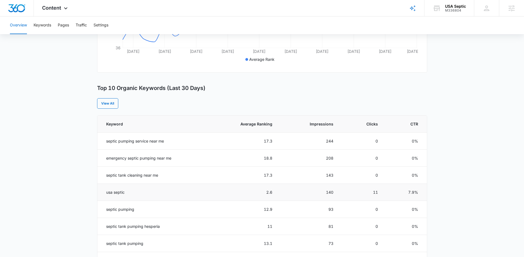
scroll to position [170, 0]
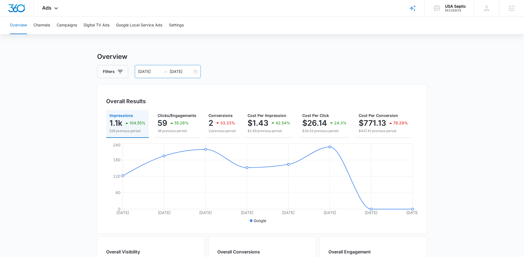
click at [184, 75] on div "[DATE] [DATE]" at bounding box center [168, 71] width 66 height 13
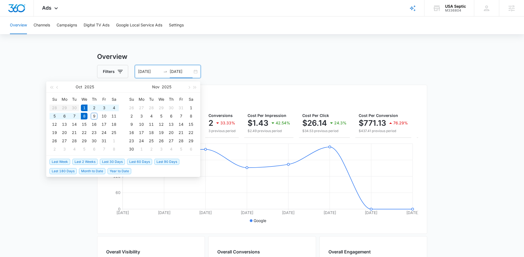
click at [184, 73] on input "[DATE]" at bounding box center [181, 71] width 23 height 6
type input "[DATE]"
click at [82, 162] on span "Last 2 Weeks" at bounding box center [84, 162] width 25 height 6
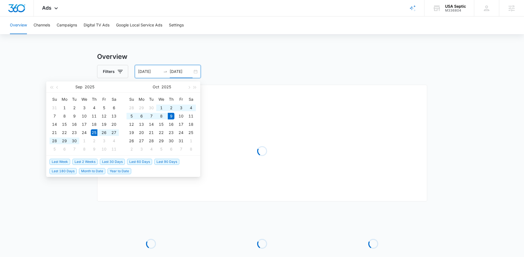
type input "[DATE]"
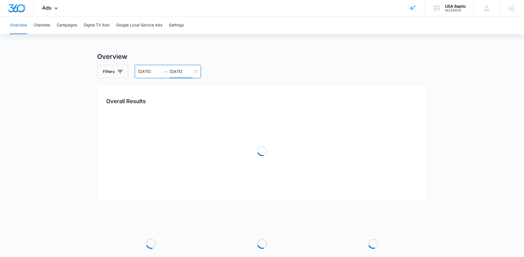
click at [408, 111] on div "Loading" at bounding box center [262, 151] width 312 height 82
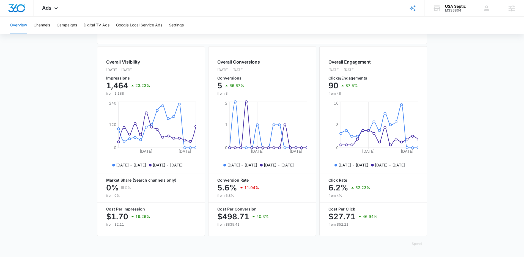
scroll to position [193, 0]
click at [69, 26] on button "Campaigns" at bounding box center [67, 25] width 20 height 18
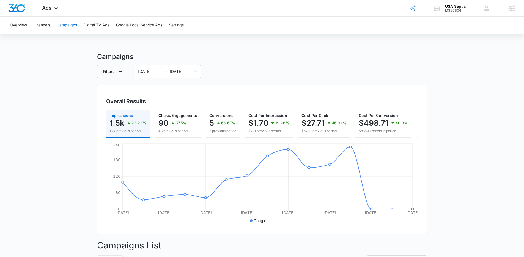
click at [445, 134] on main "Campaigns Filters 09/25/2025 10/09/2025 Overall Results Impressions 1.5k 23.23%…" at bounding box center [262, 253] width 524 height 403
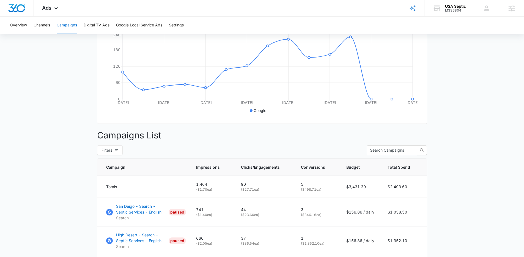
scroll to position [202, 0]
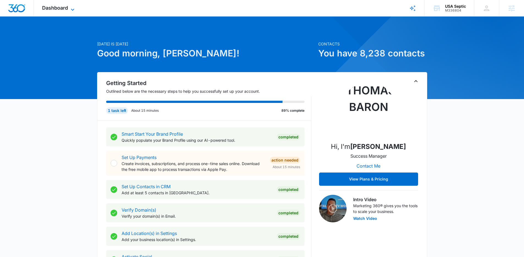
click at [67, 9] on span "Dashboard" at bounding box center [55, 8] width 26 height 6
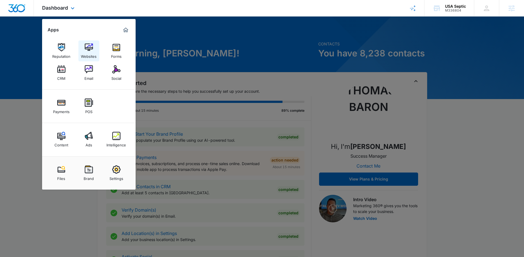
click at [88, 47] on img at bounding box center [89, 47] width 8 height 8
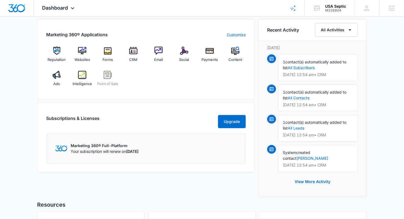
scroll to position [324, 0]
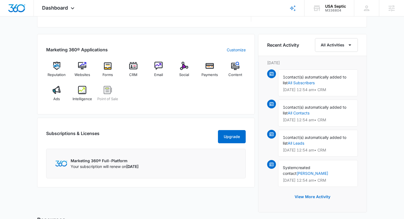
click at [51, 84] on div "Reputation Websites Forms CRM Email Social Payments Content Ads Intelligence Po…" at bounding box center [146, 84] width 200 height 44
click at [53, 90] on img at bounding box center [57, 90] width 8 height 8
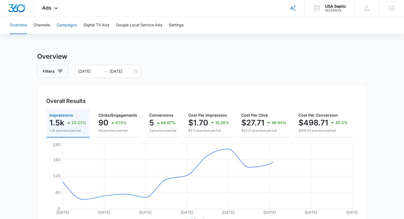
click at [70, 26] on button "Campaigns" at bounding box center [67, 25] width 20 height 18
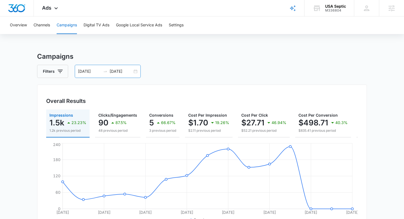
click at [125, 73] on input "[DATE]" at bounding box center [121, 71] width 23 height 6
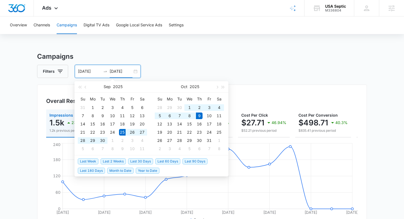
click at [111, 161] on span "Last 2 Weeks" at bounding box center [113, 162] width 25 height 6
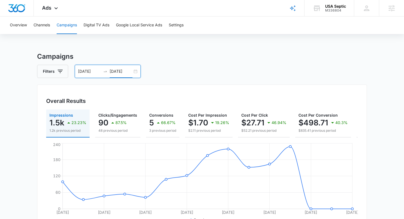
click at [127, 68] on input "[DATE]" at bounding box center [121, 71] width 23 height 6
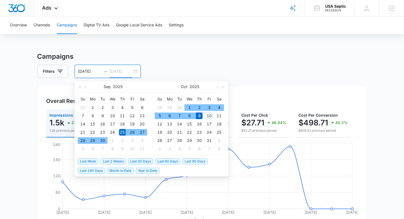
type input "[DATE]"
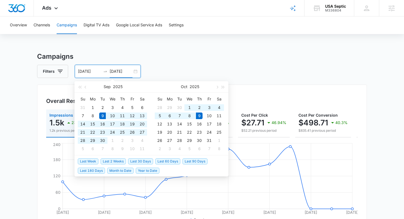
click at [135, 161] on span "Last 30 Days" at bounding box center [140, 162] width 25 height 6
type input "[DATE]"
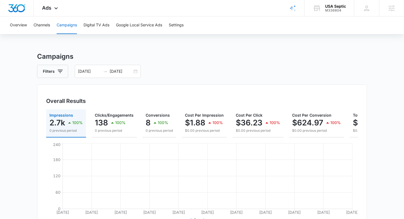
click at [31, 101] on main "Campaigns Filters [DATE] [DATE] Overall Results Impressions 2.7k 100% 0 previou…" at bounding box center [202, 211] width 404 height 319
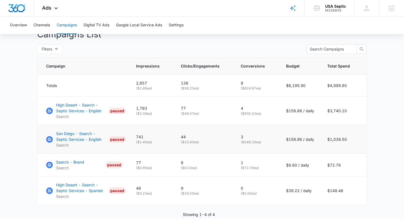
scroll to position [211, 0]
click at [332, 7] on div "USA Septic" at bounding box center [335, 6] width 21 height 4
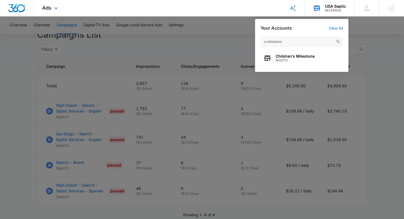
type input "s milestone"
click at [296, 67] on div "s milestone Children’s Milestone M33172" at bounding box center [301, 51] width 93 height 41
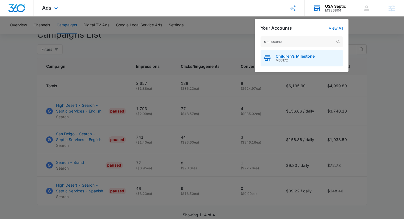
click at [297, 62] on span "M33172" at bounding box center [295, 61] width 39 height 4
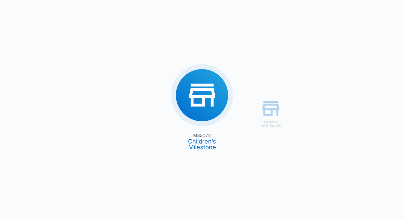
type input "[DATE]"
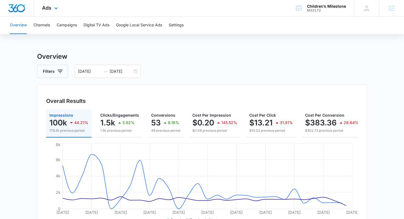
click at [50, 15] on div "Ads Apps Reputation Forms CRM Email Social Shop Payments POS Content Ads Intell…" at bounding box center [51, 8] width 34 height 16
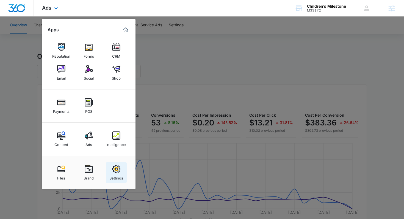
click at [116, 163] on link "Settings" at bounding box center [116, 173] width 21 height 21
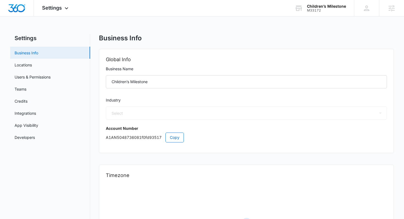
select select "19"
select select "US"
select select "America/New_York"
click at [65, 9] on icon at bounding box center [66, 9] width 7 height 7
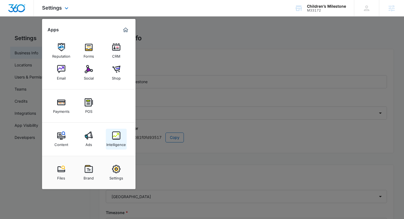
click at [115, 139] on img at bounding box center [116, 136] width 8 height 8
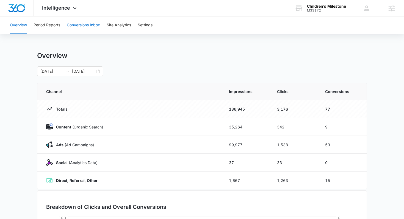
click at [91, 24] on button "Conversions Inbox" at bounding box center [83, 25] width 33 height 18
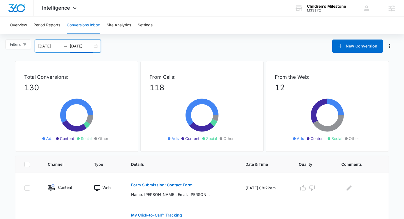
click at [89, 49] on input "[DATE]" at bounding box center [81, 46] width 23 height 6
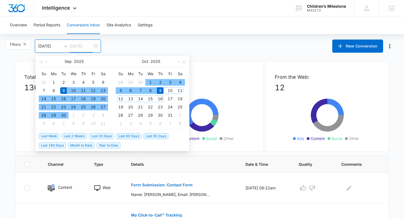
type input "[DATE]"
click at [160, 91] on div "9" at bounding box center [160, 90] width 7 height 7
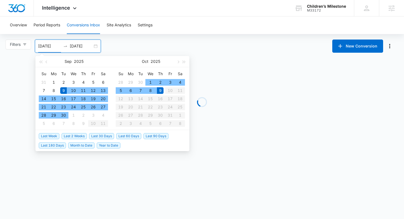
type input "[DATE]"
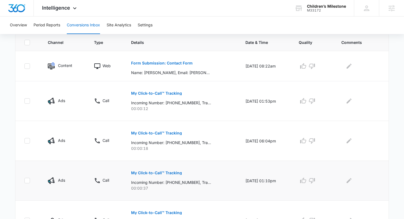
scroll to position [230, 0]
